Goal: Task Accomplishment & Management: Use online tool/utility

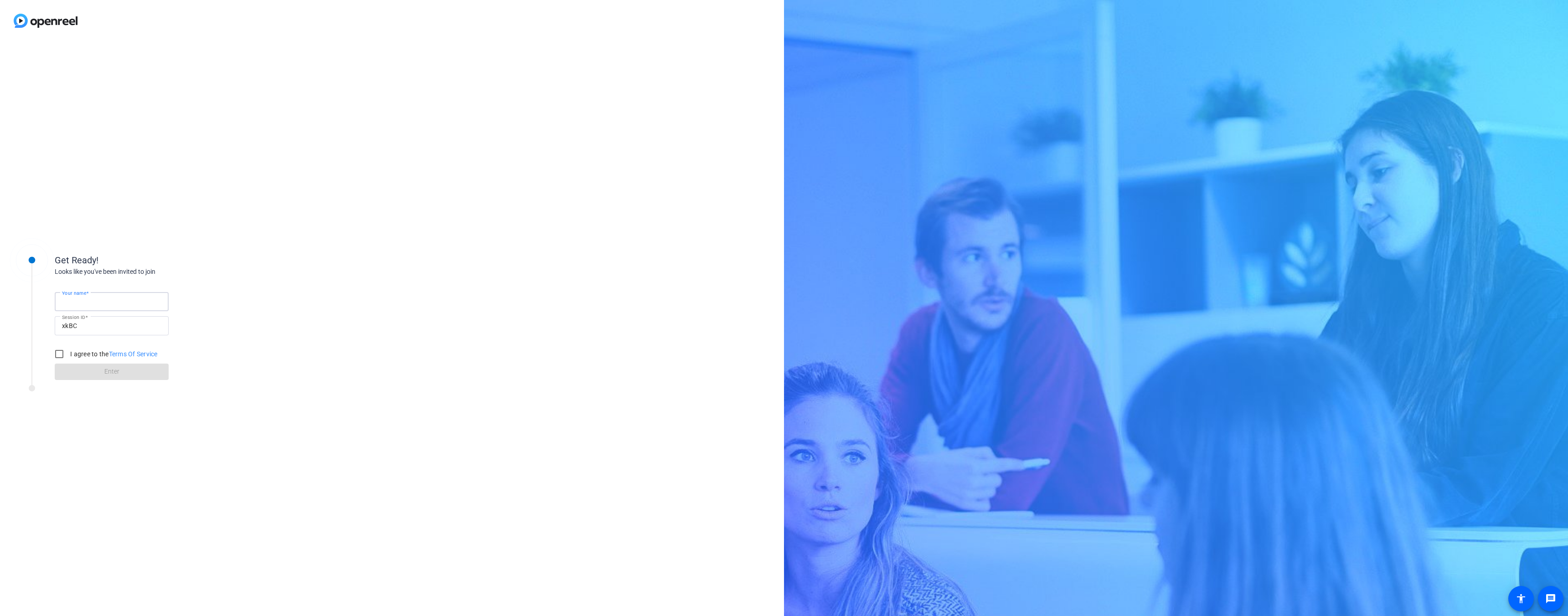
click at [125, 302] on input "Your name" at bounding box center [111, 301] width 99 height 11
type input "Vanessa"
click at [63, 355] on input "I agree to the Terms Of Service" at bounding box center [58, 353] width 18 height 18
checkbox input "true"
click at [99, 366] on span at bounding box center [111, 371] width 114 height 22
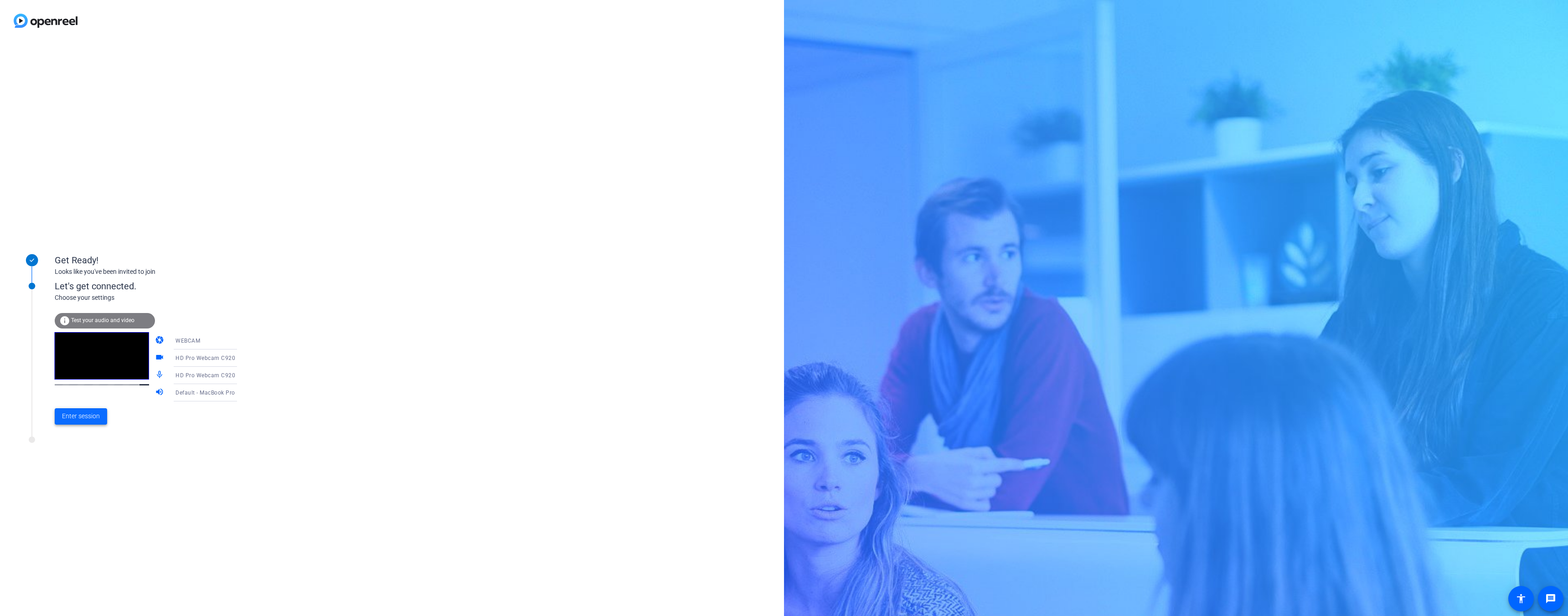
click at [84, 419] on span "Enter session" at bounding box center [81, 416] width 38 height 9
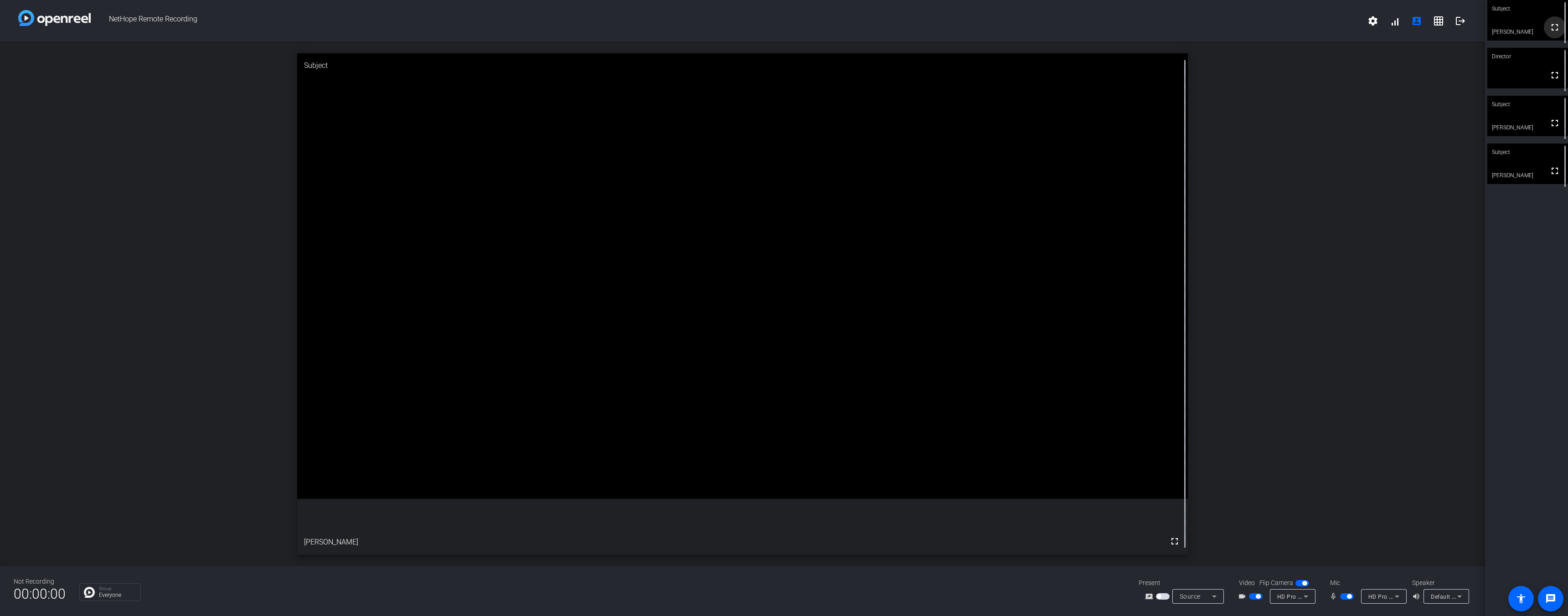
click at [1556, 33] on mat-icon "fullscreen" at bounding box center [1555, 27] width 11 height 11
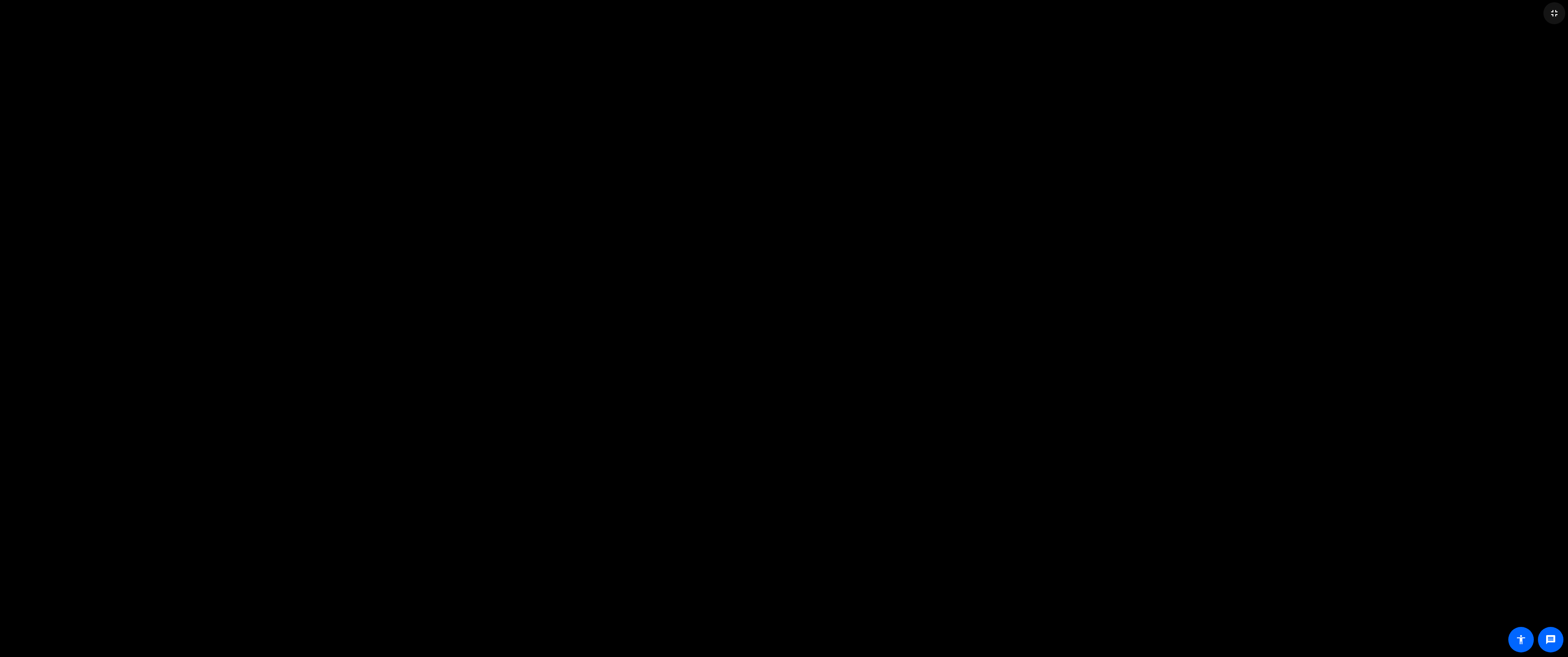
click at [1552, 14] on mat-icon "fullscreen_exit" at bounding box center [1555, 13] width 11 height 11
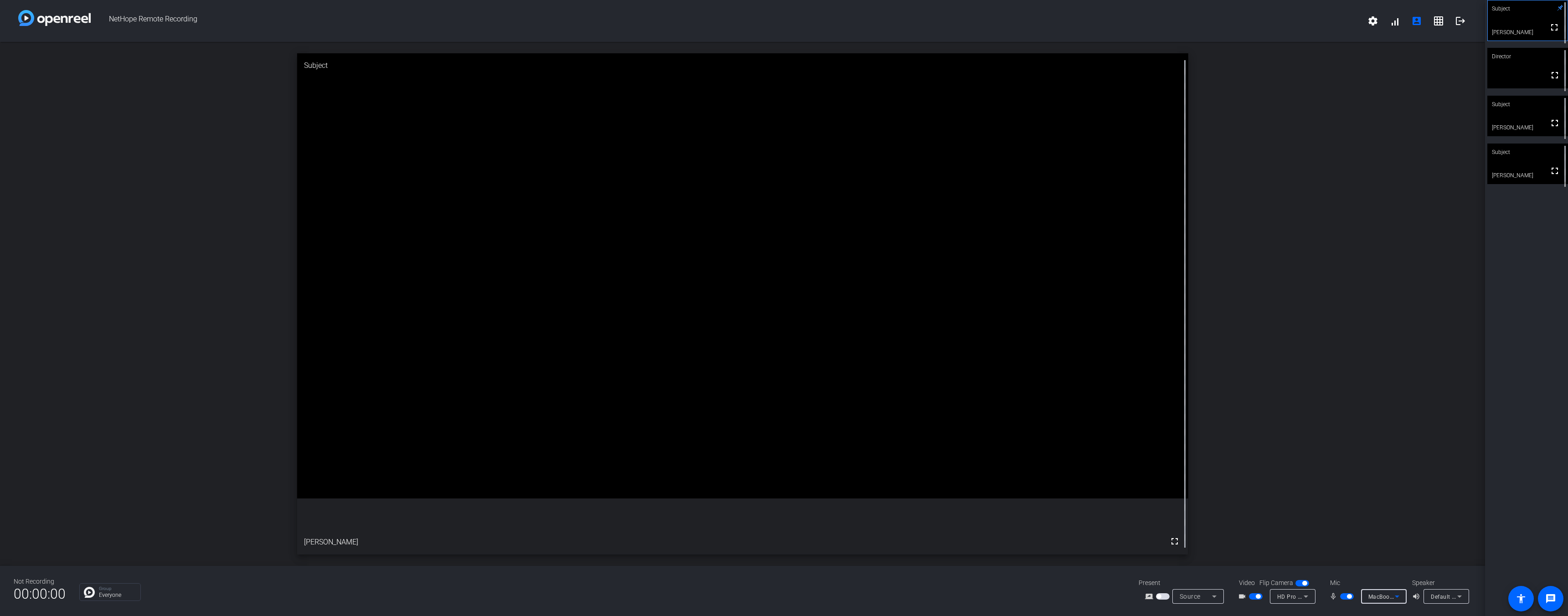
click at [1399, 597] on icon at bounding box center [1397, 596] width 11 height 11
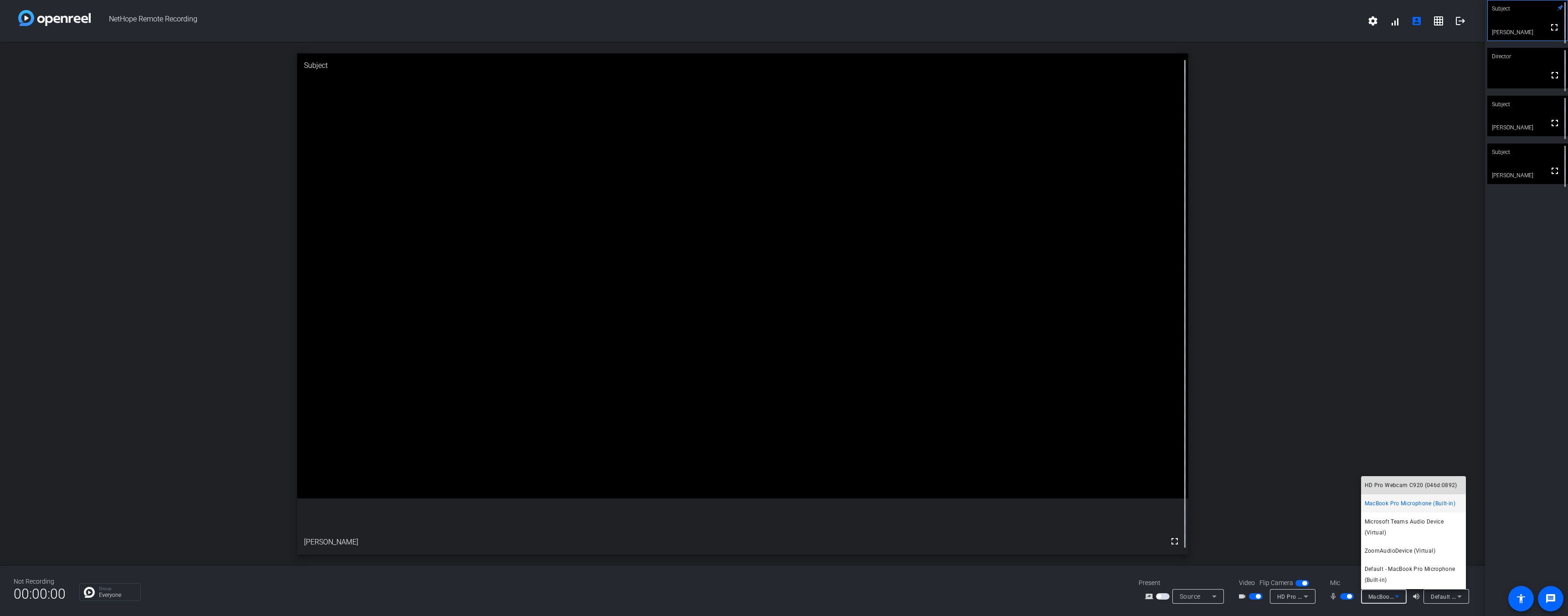
click at [1398, 484] on span "HD Pro Webcam C920 (046d:0892)" at bounding box center [1411, 485] width 92 height 11
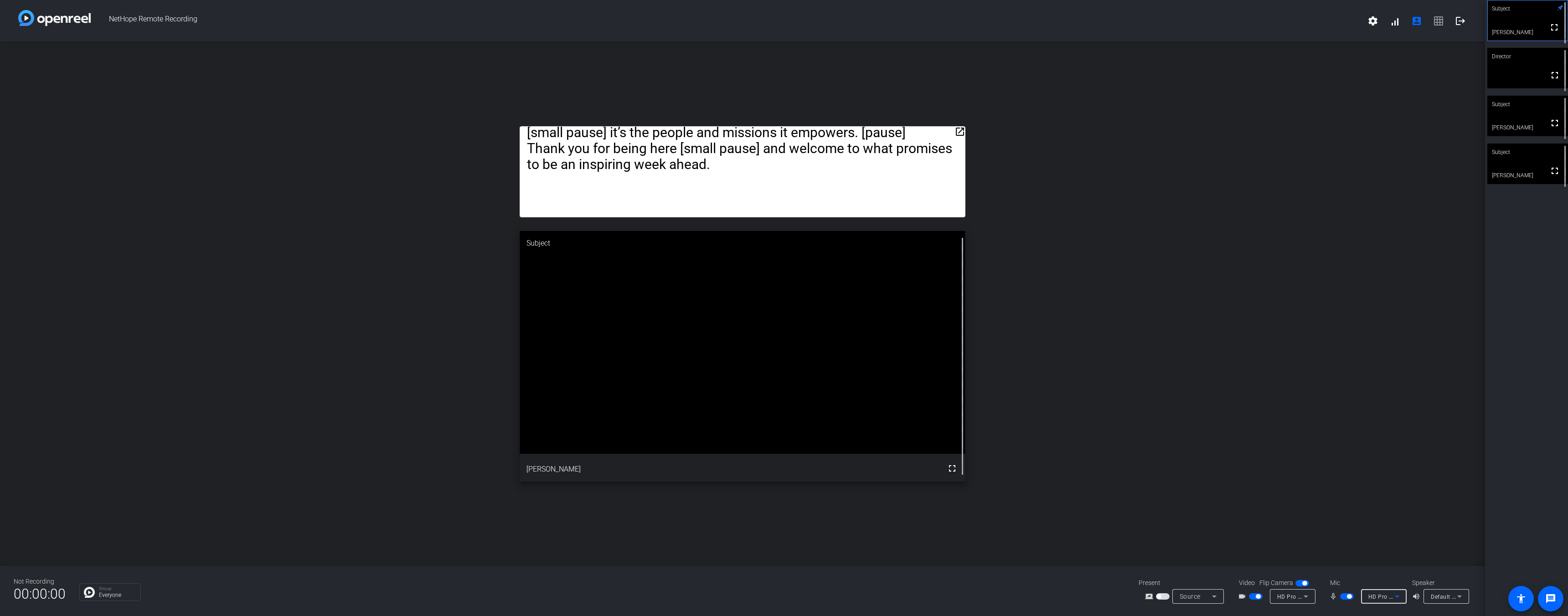
click at [1310, 598] on icon at bounding box center [1306, 596] width 11 height 11
click at [1310, 598] on div at bounding box center [784, 308] width 1568 height 616
click at [1307, 585] on span "button" at bounding box center [1302, 583] width 14 height 7
click at [1298, 584] on span "button" at bounding box center [1298, 583] width 5 height 5
click at [1307, 599] on icon at bounding box center [1306, 596] width 11 height 11
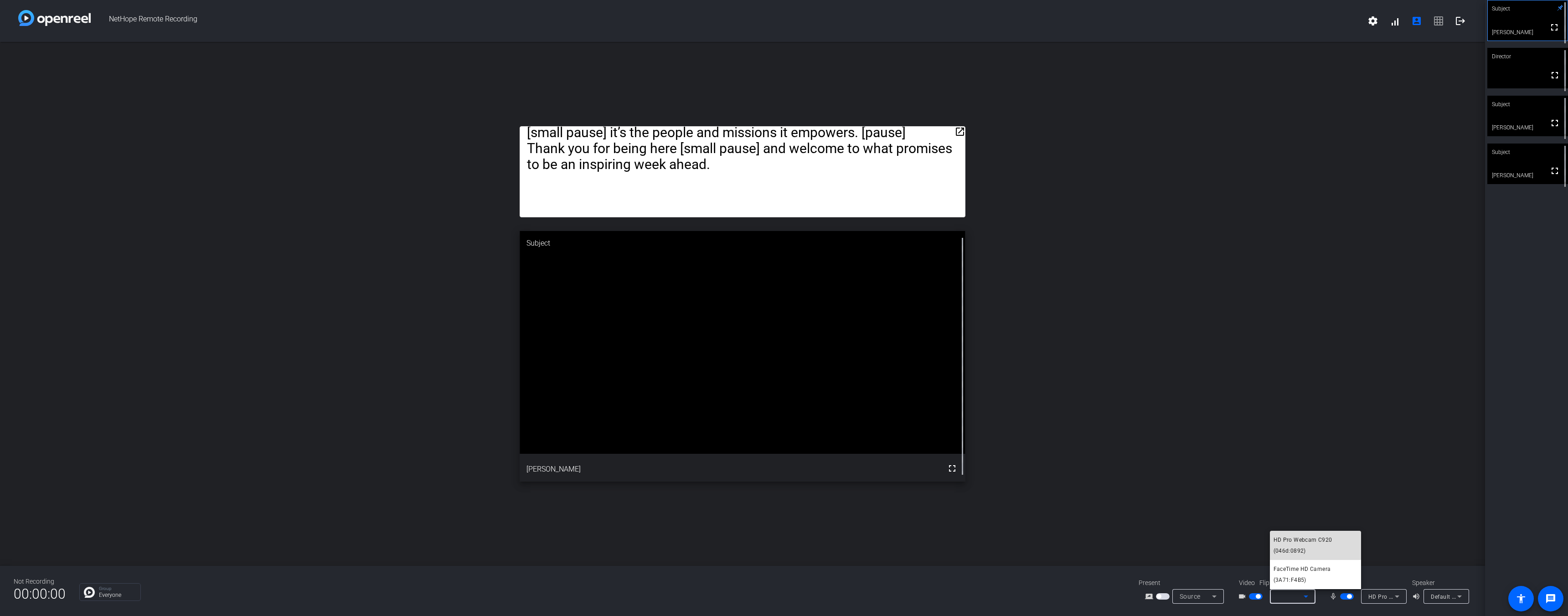
click at [1290, 543] on span "HD Pro Webcam C920 (046d:0892)" at bounding box center [1315, 544] width 84 height 22
click at [1306, 600] on icon at bounding box center [1306, 596] width 11 height 11
click at [1281, 571] on span "FaceTime HD Camera (3A71:F4B5)" at bounding box center [1315, 574] width 84 height 22
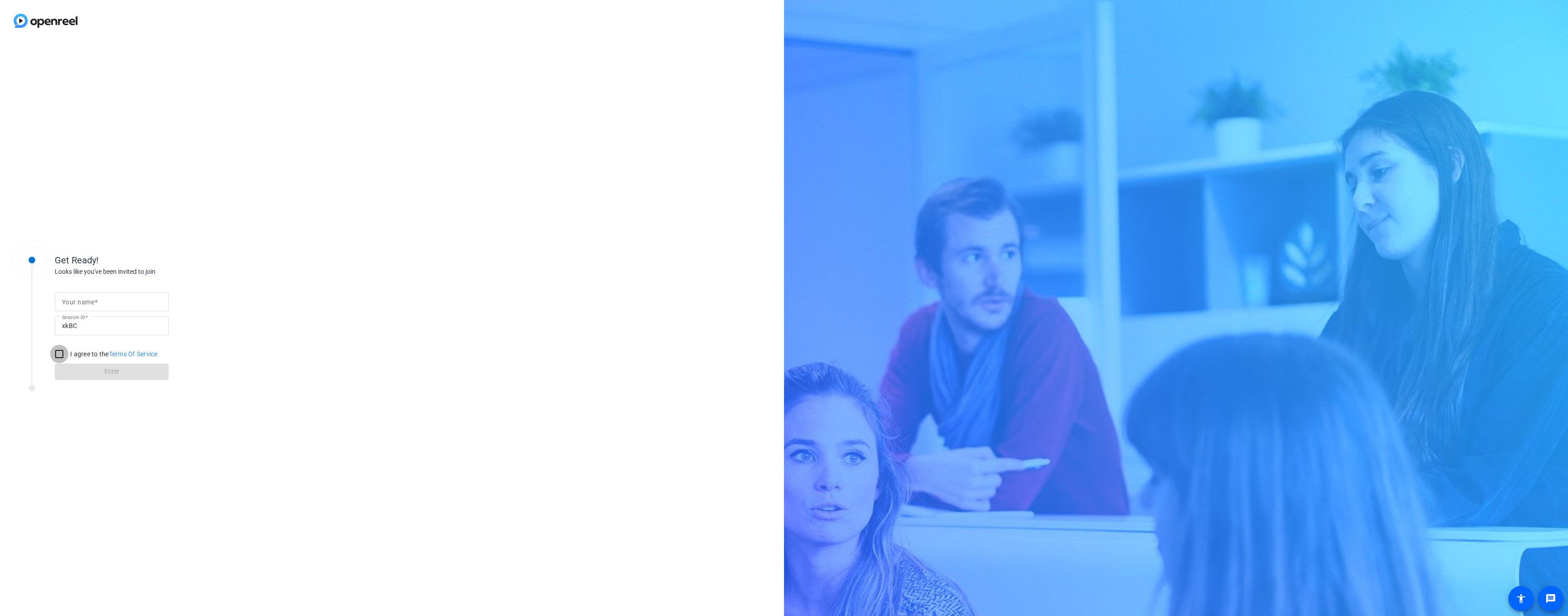
click at [60, 355] on input "I agree to the Terms Of Service" at bounding box center [58, 353] width 18 height 18
checkbox input "true"
click at [82, 305] on mat-label "Your name" at bounding box center [78, 302] width 32 height 8
click at [82, 305] on input "Your name" at bounding box center [111, 301] width 99 height 11
type input "[PERSON_NAME]"
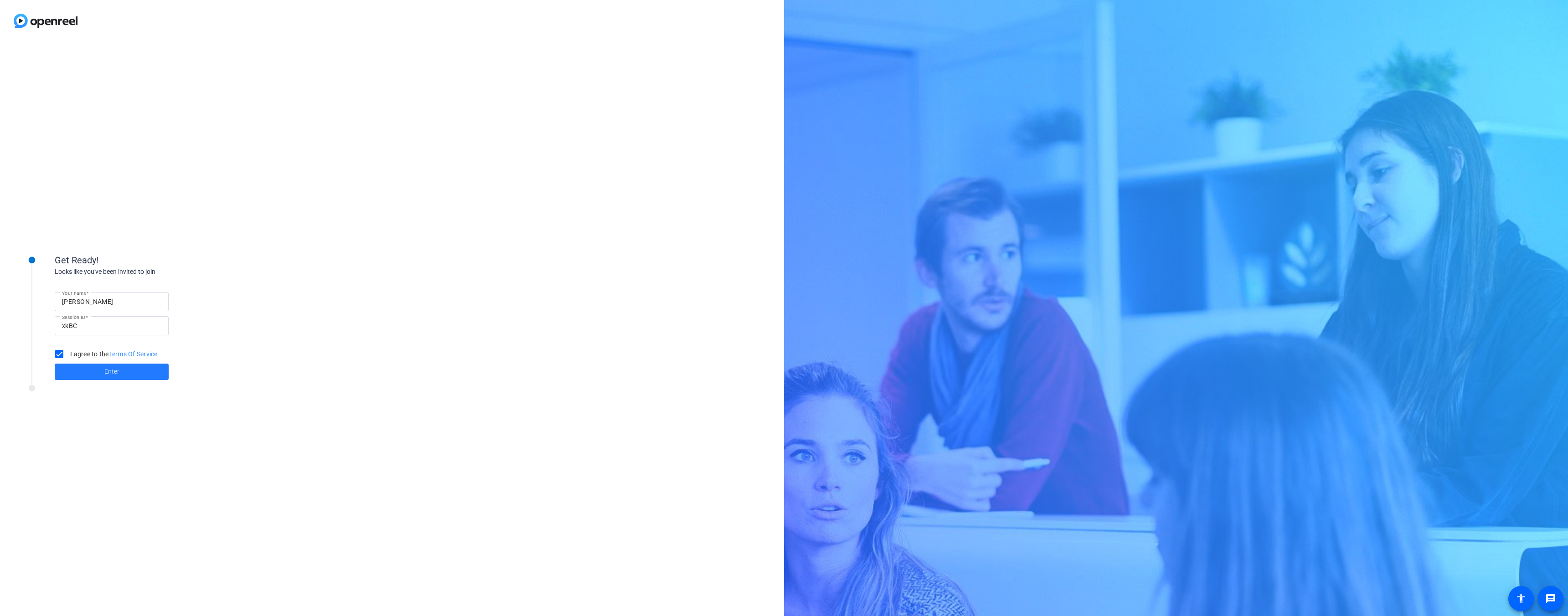
click at [105, 375] on span "Enter" at bounding box center [112, 371] width 15 height 9
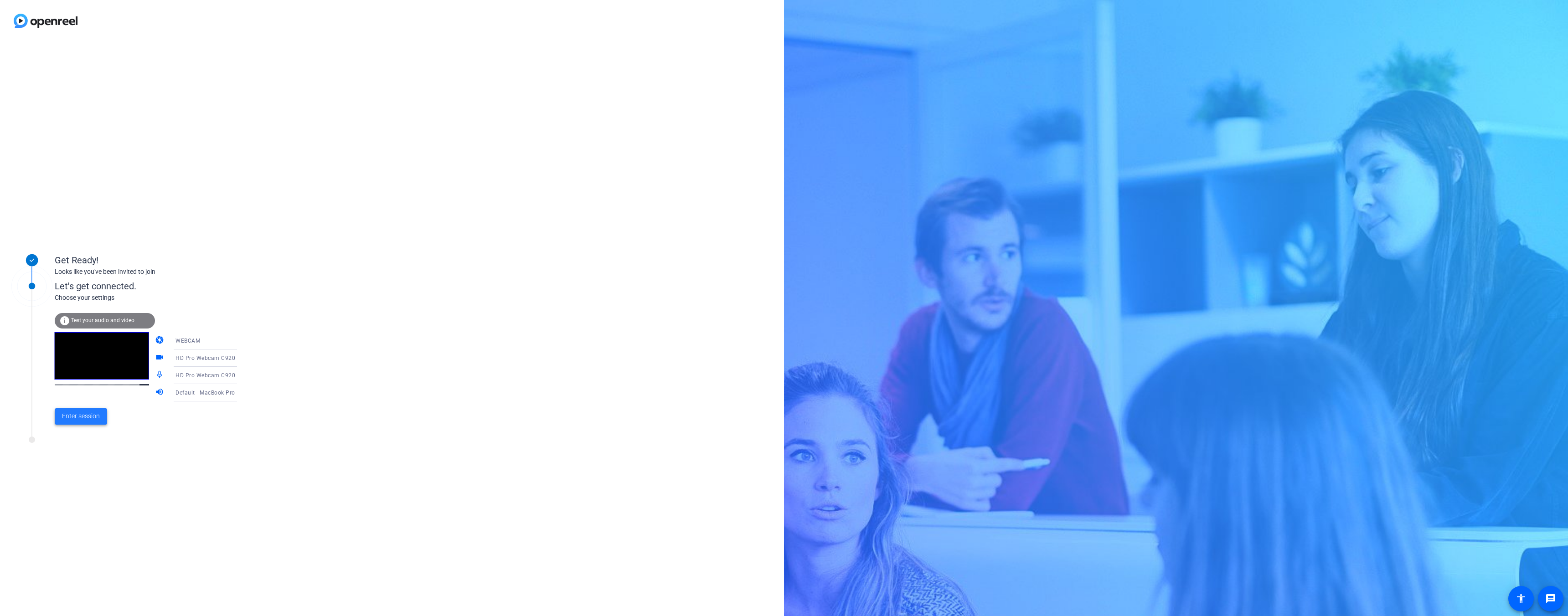
click at [74, 415] on span "Enter session" at bounding box center [81, 416] width 38 height 9
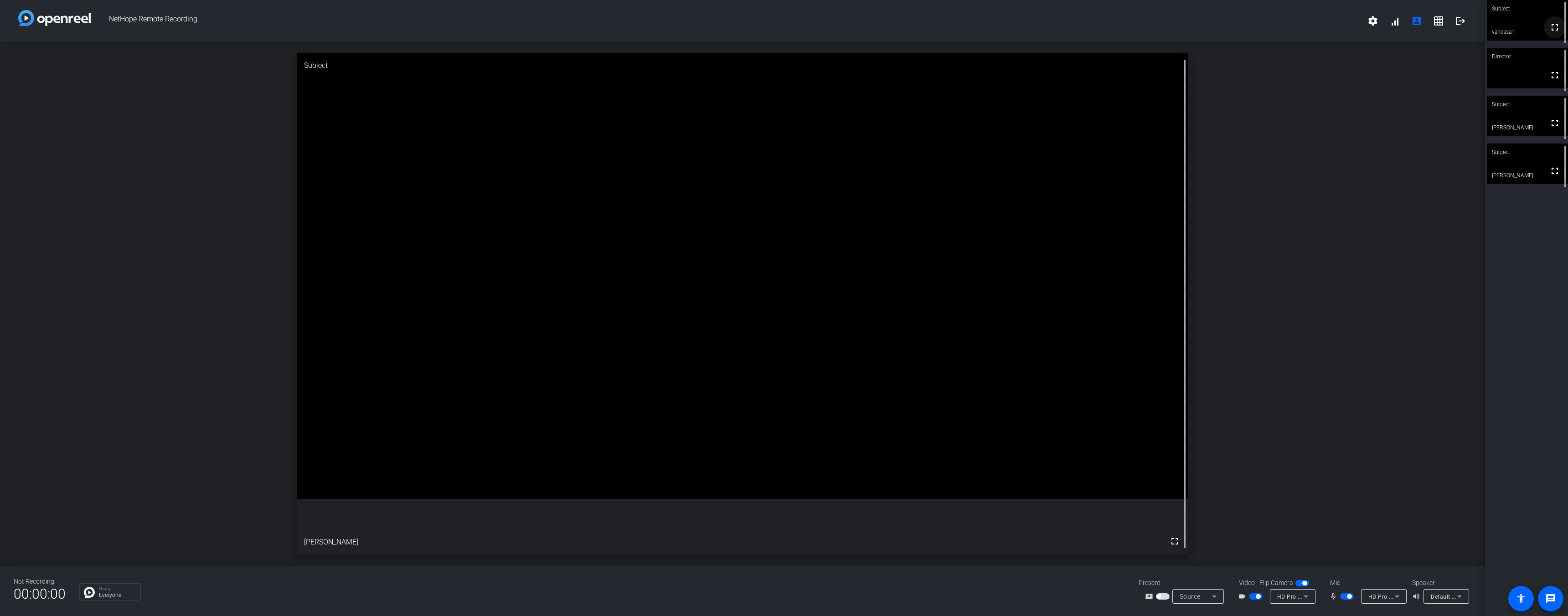
click at [1557, 30] on mat-icon "fullscreen" at bounding box center [1555, 27] width 11 height 11
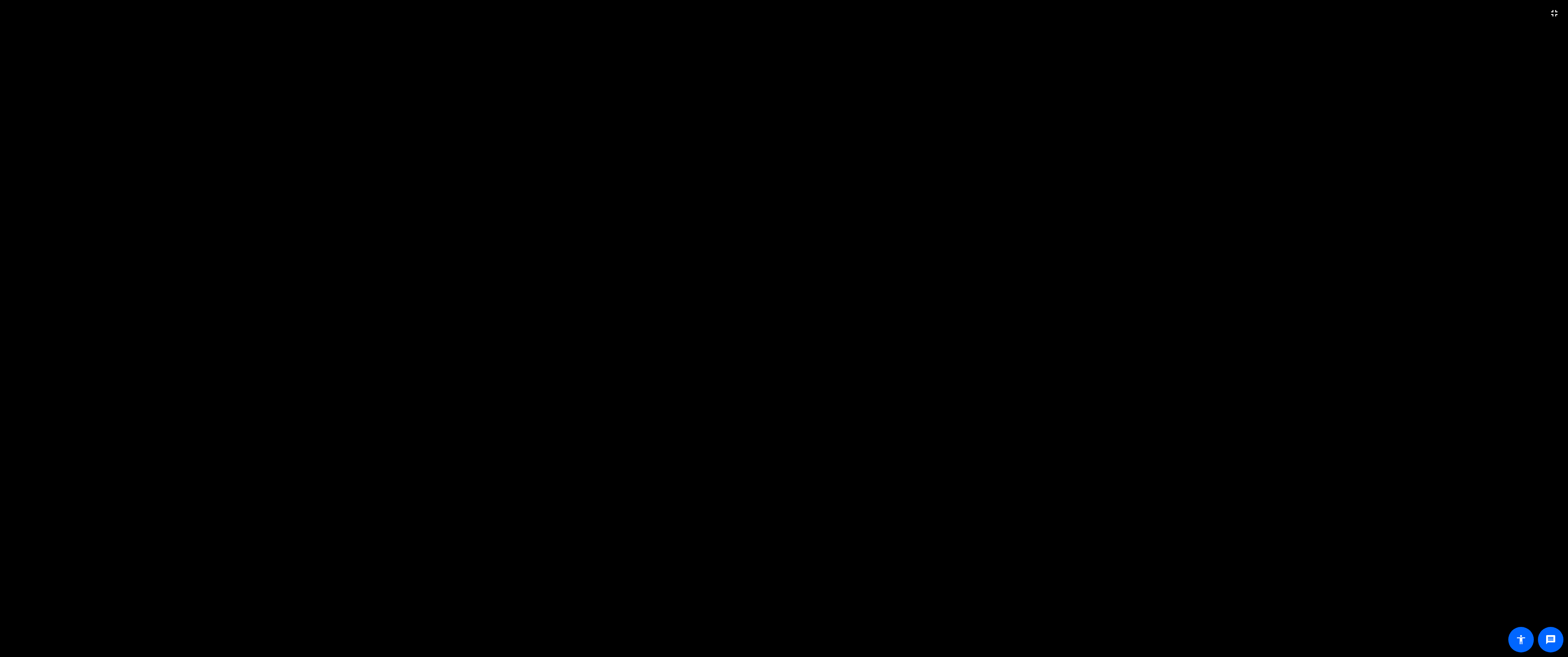
drag, startPoint x: 1556, startPoint y: 9, endPoint x: 1556, endPoint y: 612, distance: 603.0
click at [1556, 9] on mat-icon "fullscreen_exit" at bounding box center [1555, 13] width 11 height 11
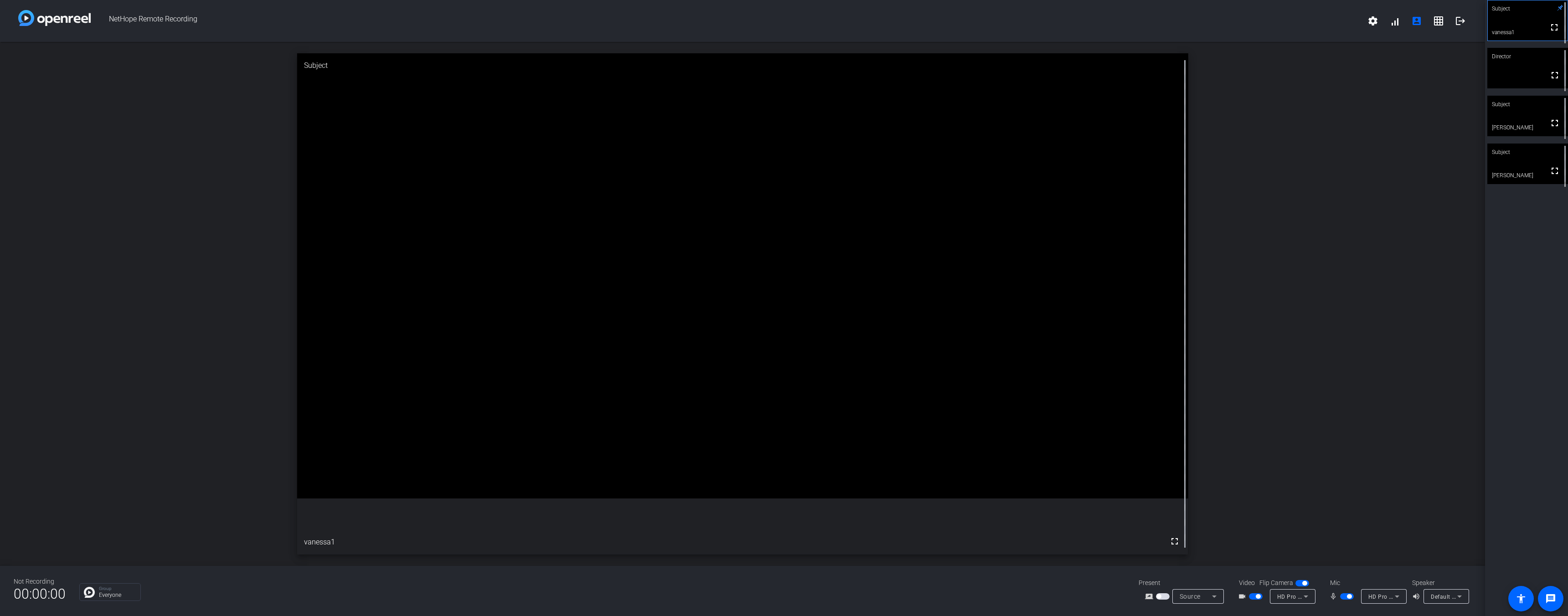
click at [1300, 585] on span "button" at bounding box center [1302, 583] width 14 height 7
click at [1348, 597] on span "button" at bounding box center [1348, 596] width 5 height 5
click at [1258, 597] on span "button" at bounding box center [1258, 596] width 5 height 5
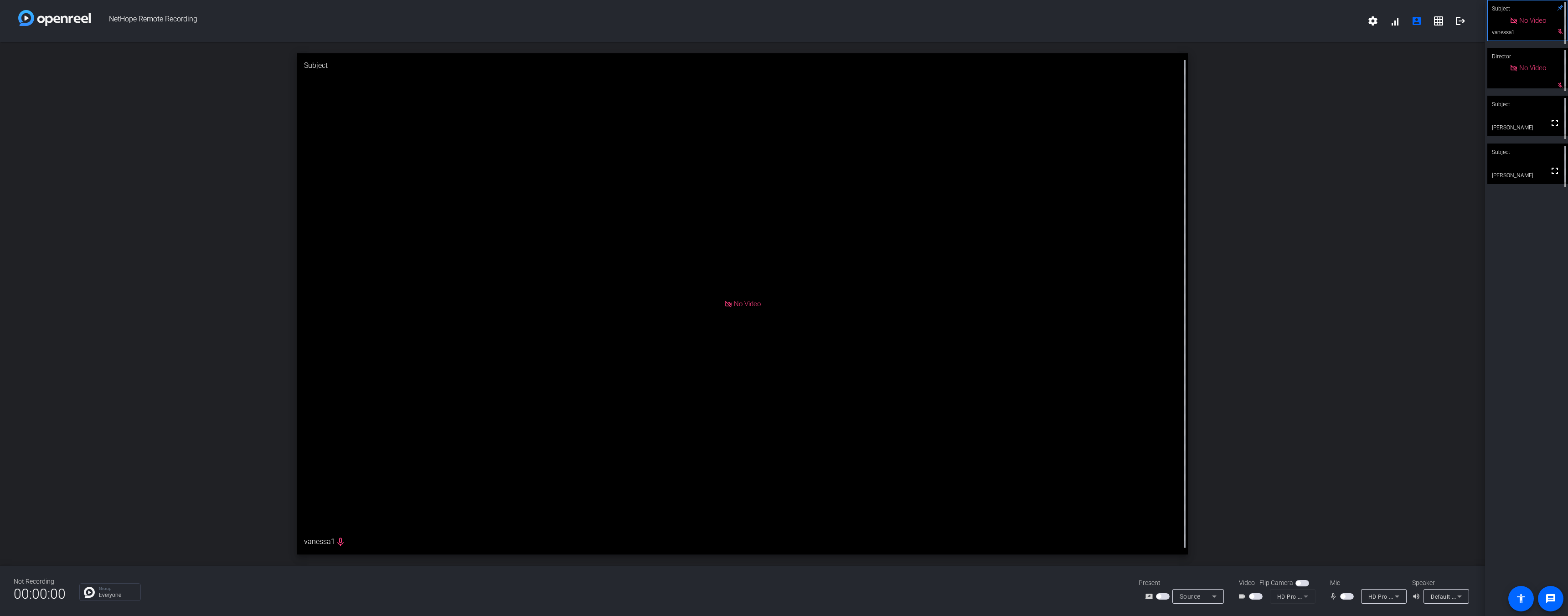
click at [1298, 584] on span "button" at bounding box center [1298, 583] width 5 height 5
click at [1254, 597] on span "button" at bounding box center [1255, 596] width 14 height 7
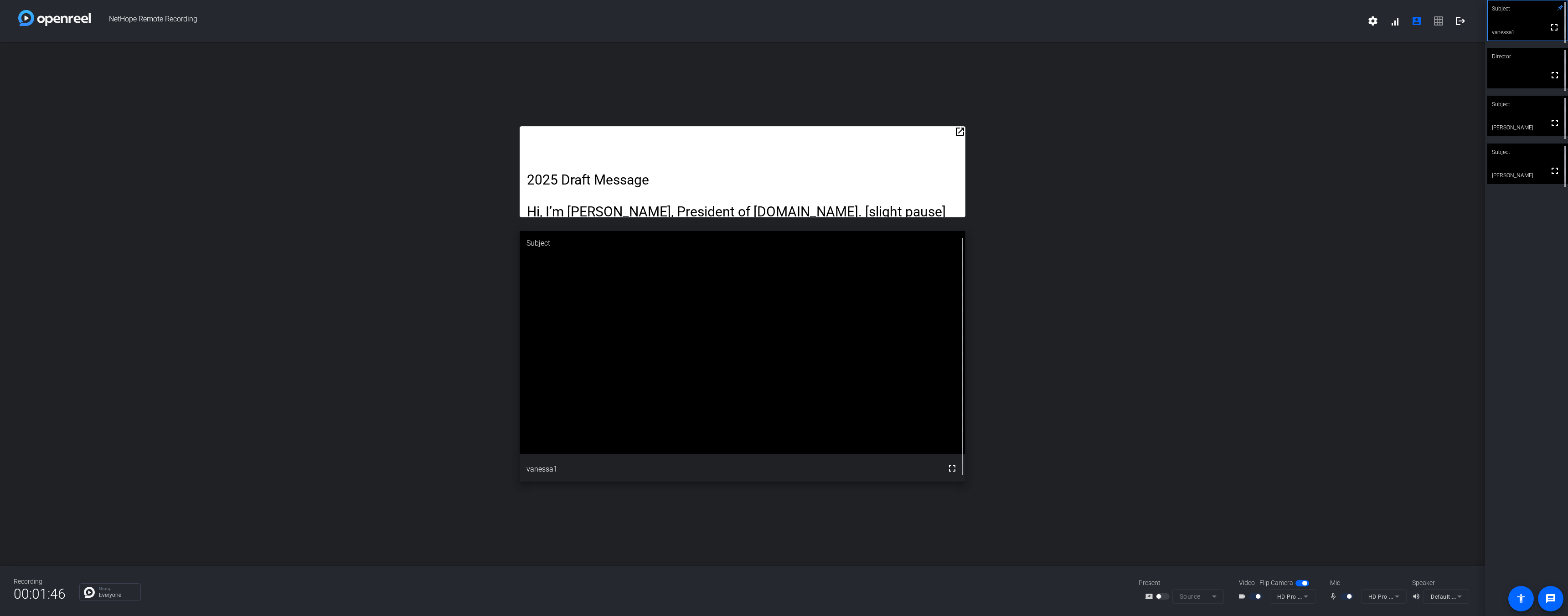
drag, startPoint x: 775, startPoint y: 138, endPoint x: 777, endPoint y: 115, distance: 23.1
click at [777, 115] on div "open_in_new 2025 Draft Message Hi, I’m [PERSON_NAME], President of [DOMAIN_NAME…" at bounding box center [743, 303] width 1485 height 524
click at [962, 133] on mat-icon "open_in_new" at bounding box center [960, 132] width 11 height 11
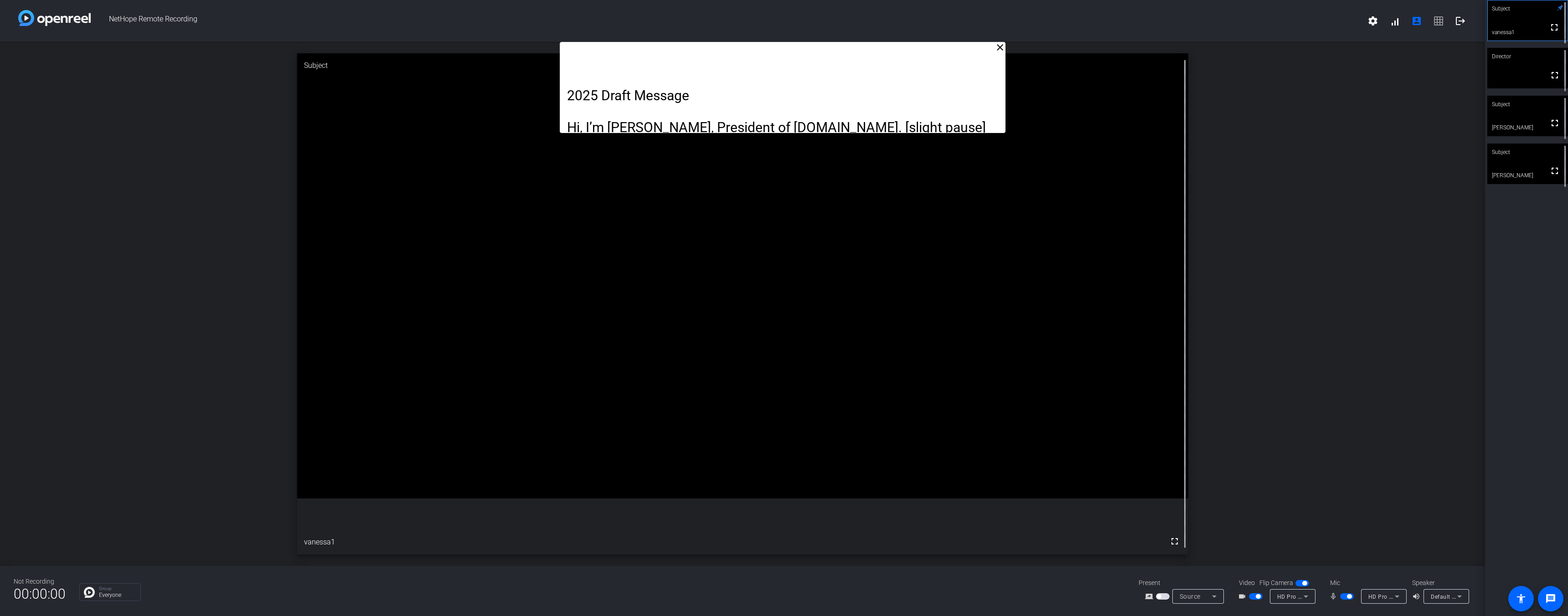
drag, startPoint x: 877, startPoint y: 53, endPoint x: 917, endPoint y: -41, distance: 102.2
click at [917, 0] on html "Accessibility Screen-Reader Guide, Feedback, and Issue Reporting | New window N…" at bounding box center [784, 308] width 1568 height 616
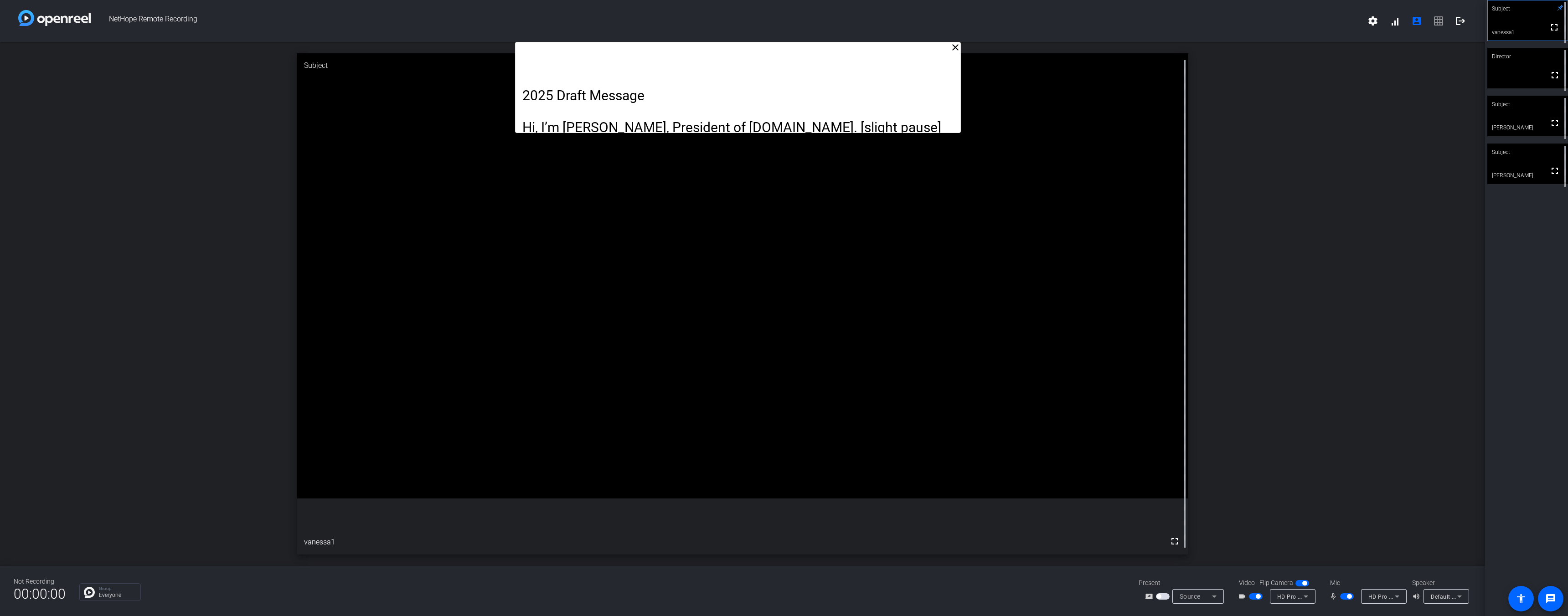
drag, startPoint x: 780, startPoint y: 46, endPoint x: 736, endPoint y: -4, distance: 66.6
click at [736, 0] on html "Accessibility Screen-Reader Guide, Feedback, and Issue Reporting | New window N…" at bounding box center [784, 308] width 1568 height 616
click at [1548, 599] on mat-icon "message" at bounding box center [1551, 599] width 11 height 11
click at [111, 597] on p "Everyone" at bounding box center [117, 595] width 37 height 6
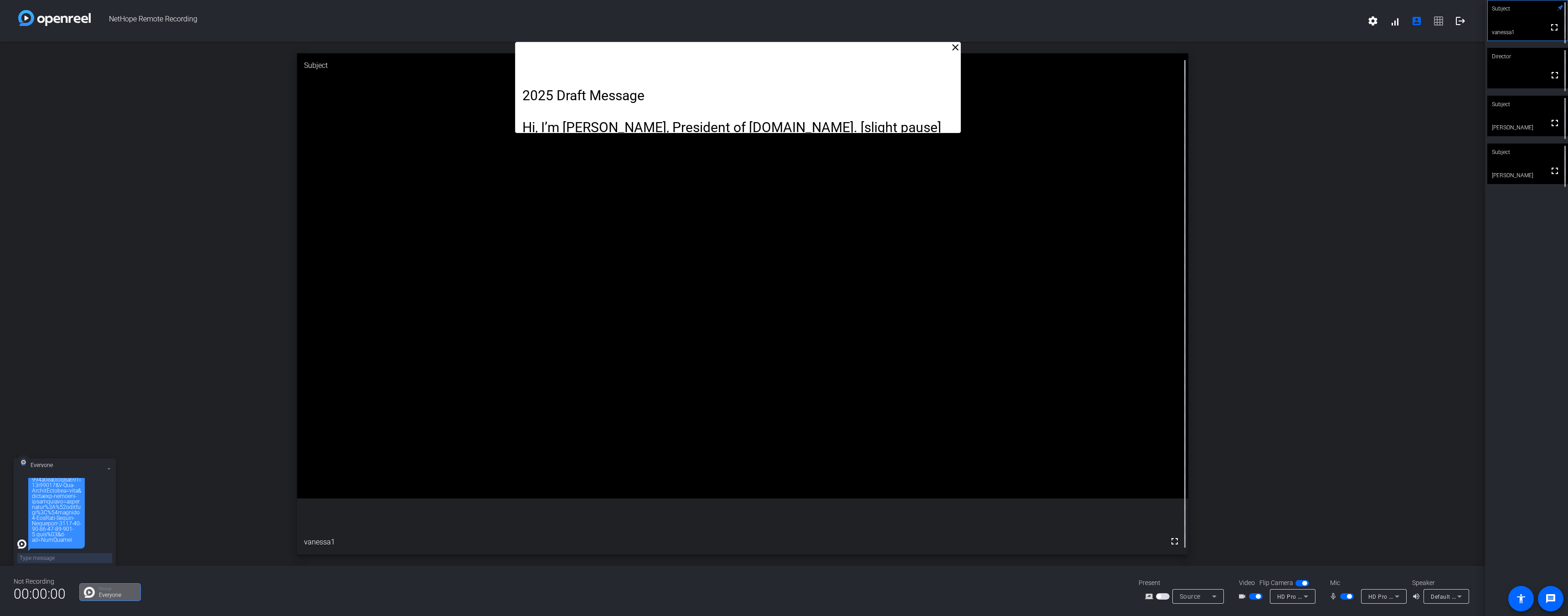
drag, startPoint x: 67, startPoint y: 544, endPoint x: 16, endPoint y: 510, distance: 61.3
click at [16, 510] on div "Everyone [PERSON_NAME]" at bounding box center [65, 518] width 102 height 119
copy div "[URL][DOMAIN_NAME][PERSON_NAME].."
click at [185, 544] on div "close 2025 Draft Message Hi, I’m [PERSON_NAME], President of [DOMAIN_NAME]. [sl…" at bounding box center [743, 303] width 1485 height 524
click at [1310, 599] on icon at bounding box center [1306, 596] width 11 height 11
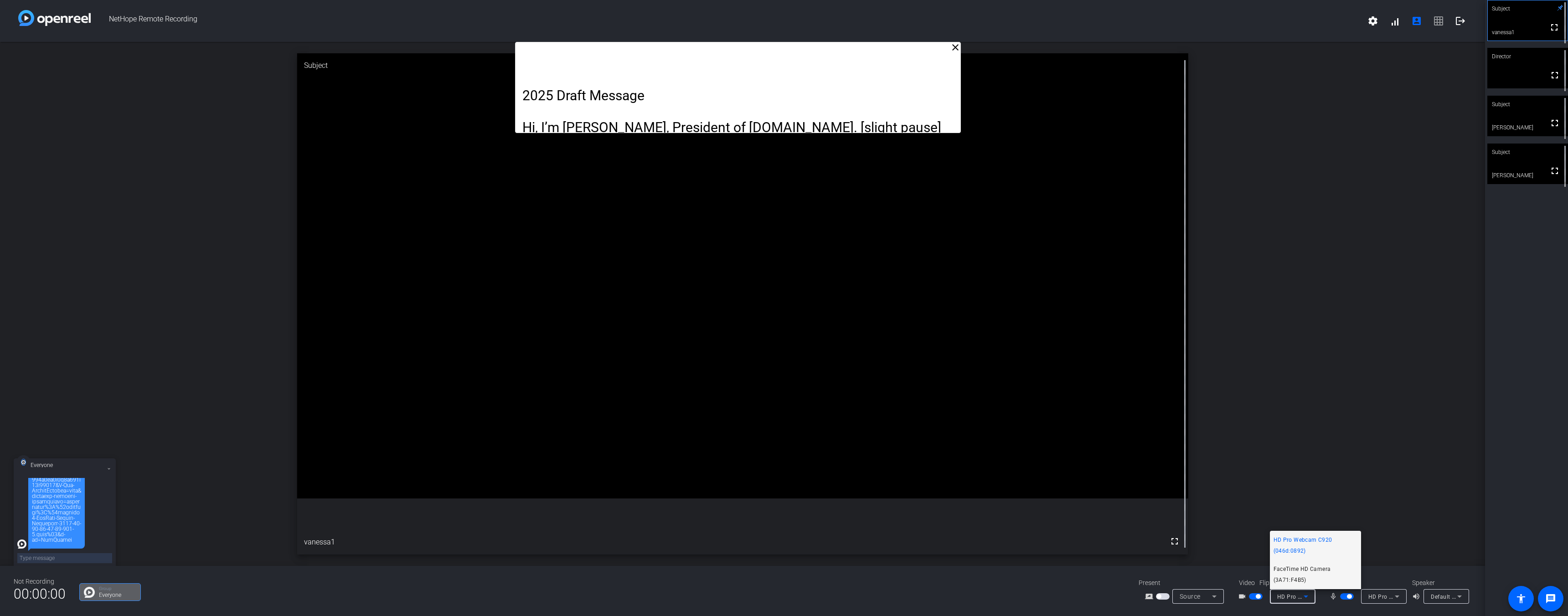
click at [1300, 571] on span "FaceTime HD Camera (3A71:F4B5)" at bounding box center [1315, 574] width 84 height 22
click at [1302, 598] on icon at bounding box center [1306, 596] width 11 height 11
click at [1295, 544] on span "HD Pro Webcam C920 (046d:0892)" at bounding box center [1315, 544] width 84 height 22
click at [1303, 598] on icon at bounding box center [1306, 596] width 11 height 11
click at [1310, 599] on div at bounding box center [784, 308] width 1568 height 616
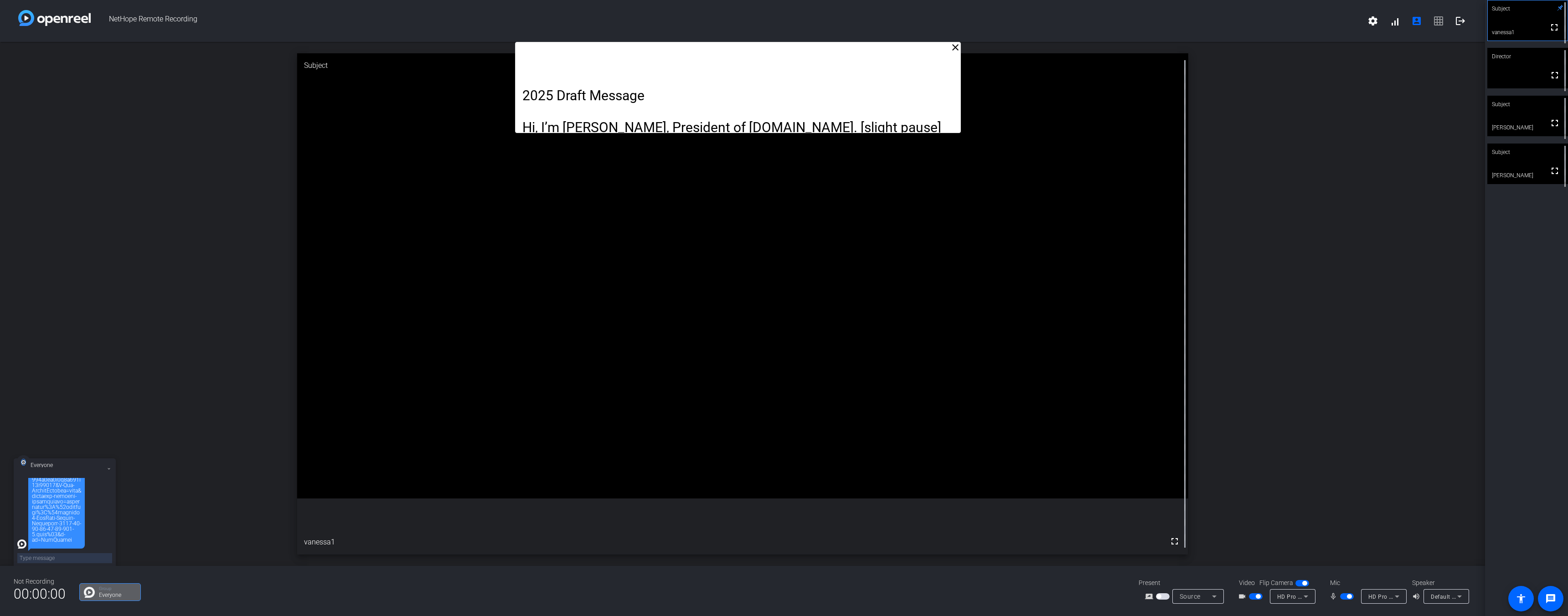
click at [1306, 596] on icon at bounding box center [1305, 596] width 5 height 2
click at [1284, 571] on span "FaceTime HD Camera (3A71:F4B5)" at bounding box center [1315, 574] width 84 height 22
